Goal: Check status

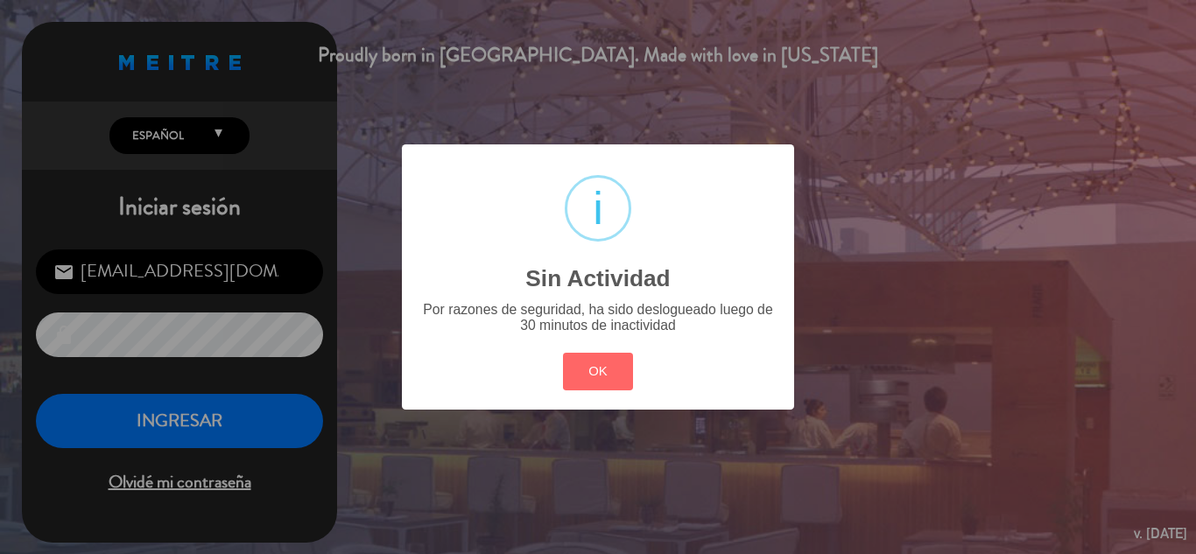
click at [589, 369] on button "OK" at bounding box center [598, 372] width 71 height 38
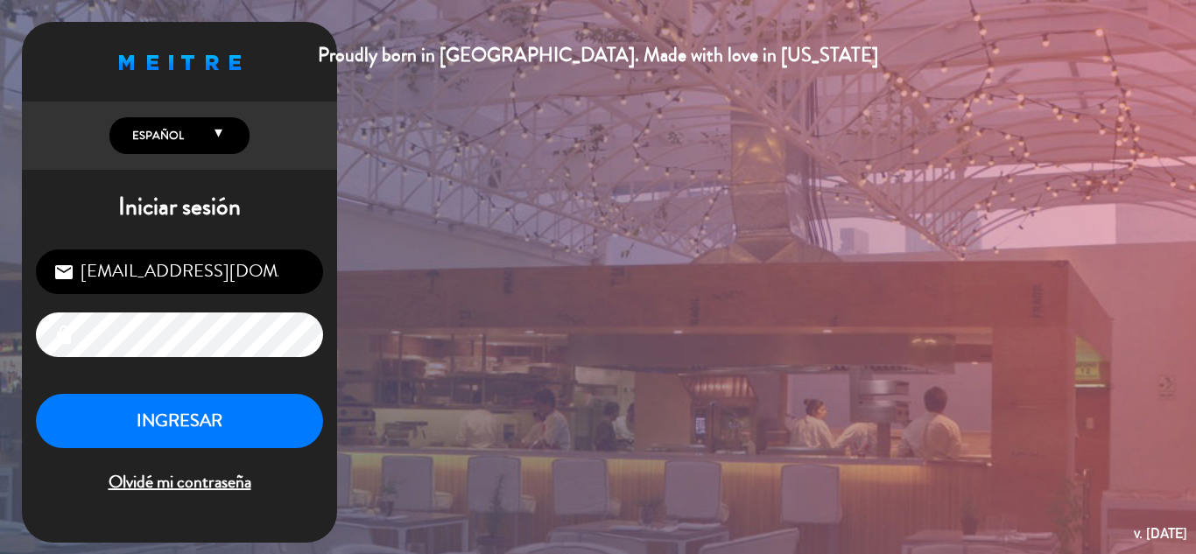
click at [220, 386] on div "[EMAIL_ADDRESS][DOMAIN_NAME] email lock INGRESAR Olvidé mi contraseña" at bounding box center [179, 374] width 315 height 276
click at [193, 419] on button "INGRESAR" at bounding box center [179, 421] width 287 height 55
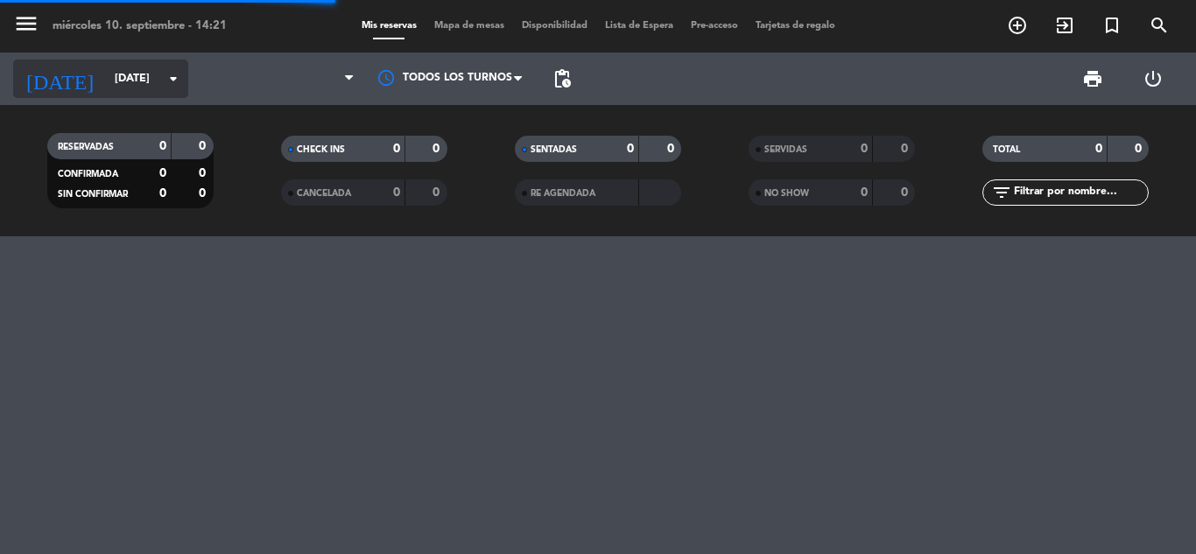
click at [120, 74] on input "[DATE]" at bounding box center [180, 79] width 148 height 30
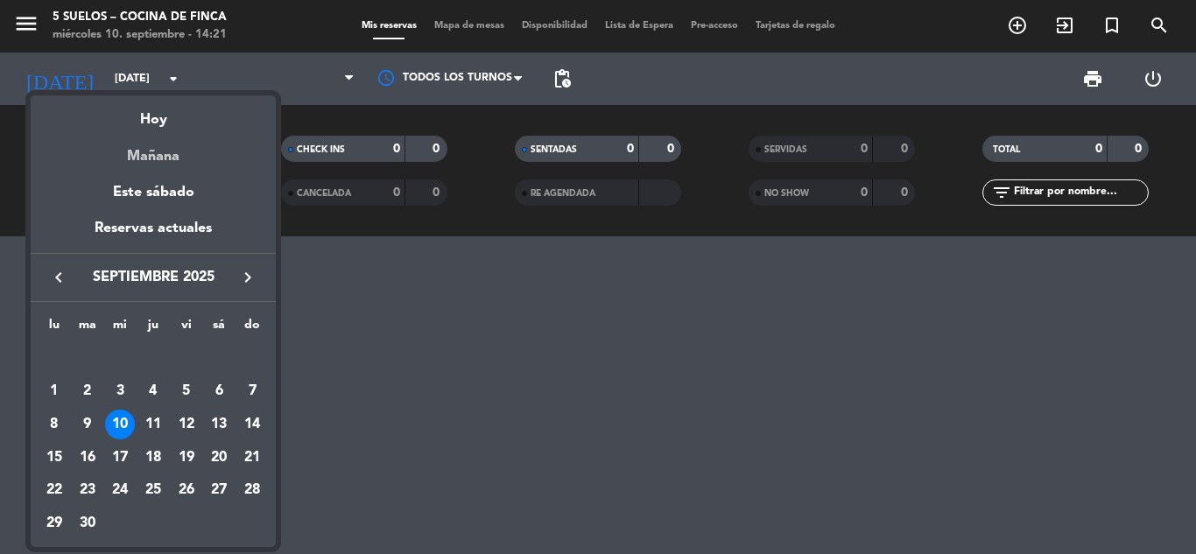
click at [163, 155] on div "Mañana" at bounding box center [153, 150] width 245 height 36
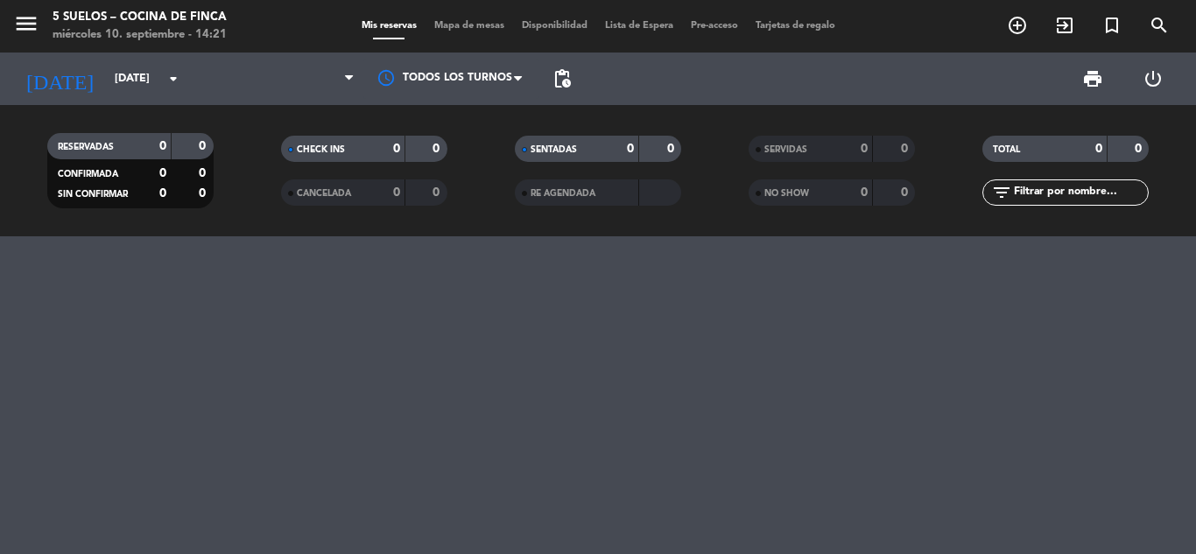
type input "[DEMOGRAPHIC_DATA][DATE]"
